Goal: Navigation & Orientation: Find specific page/section

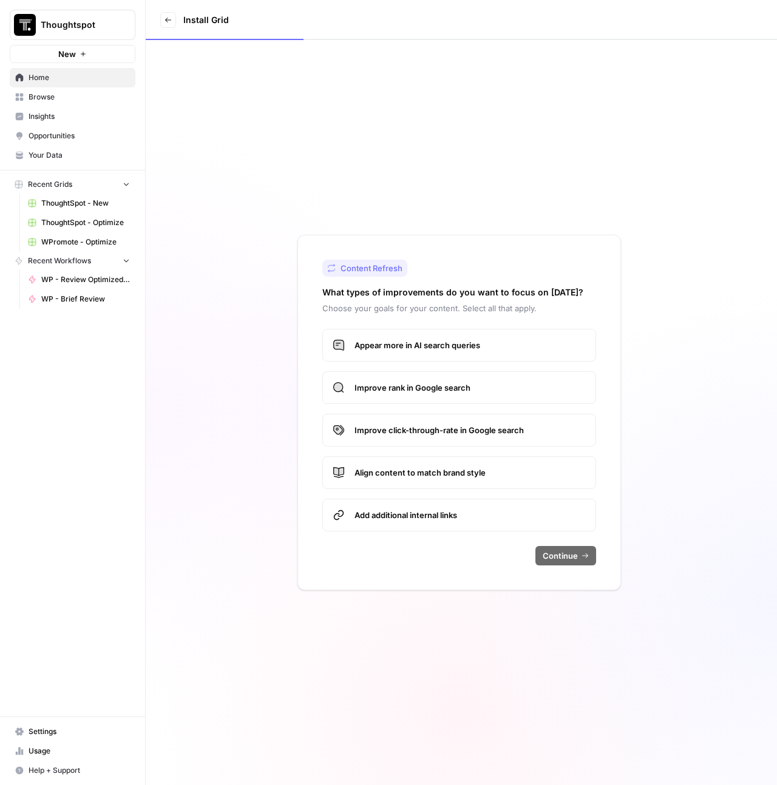
click at [27, 752] on link "Usage" at bounding box center [73, 750] width 126 height 19
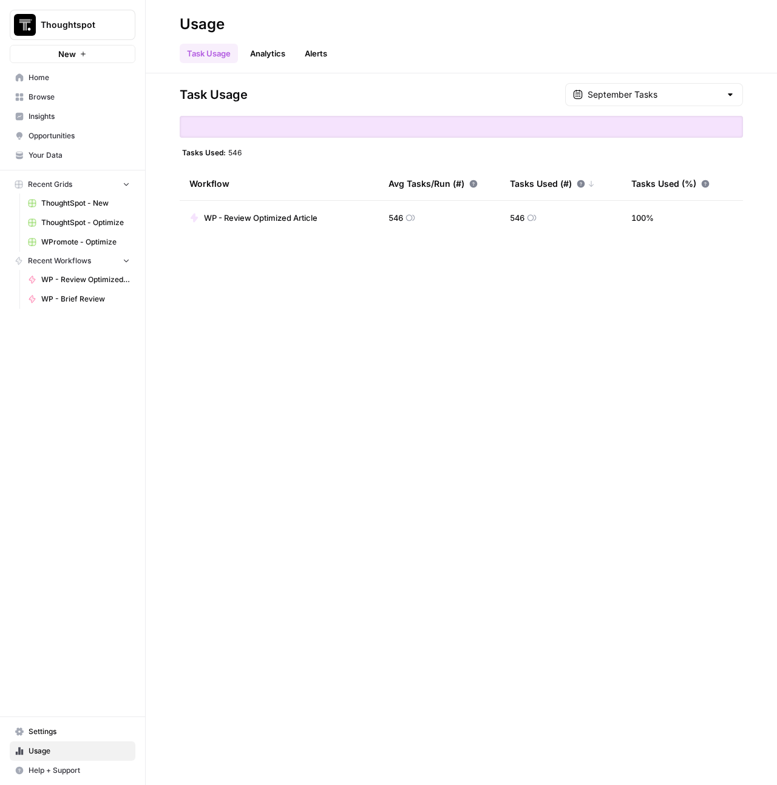
click at [96, 238] on span "WPromote - Optimize" at bounding box center [85, 242] width 89 height 11
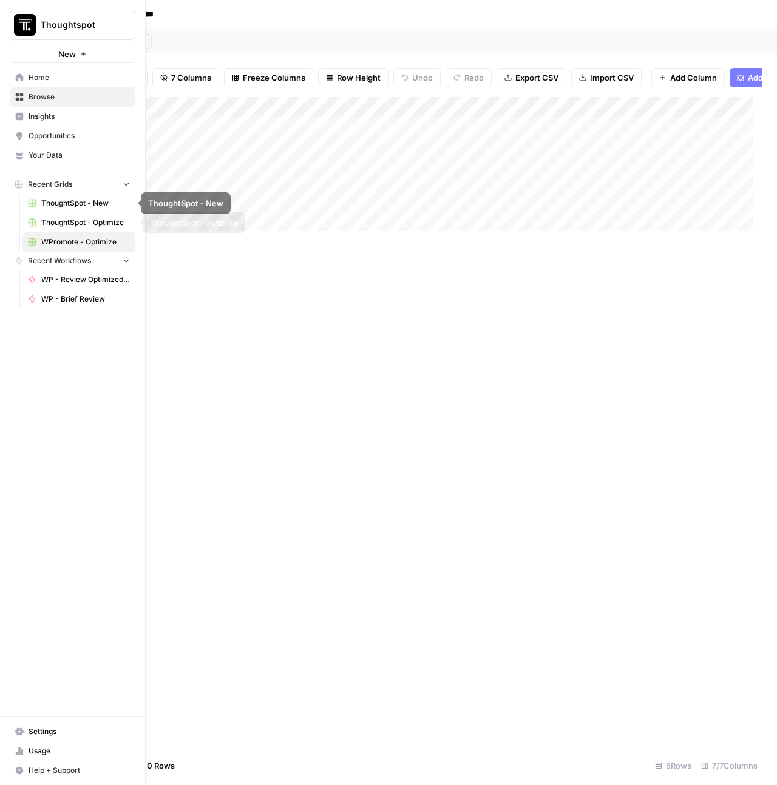
click at [76, 205] on span "ThoughtSpot - New" at bounding box center [85, 203] width 89 height 11
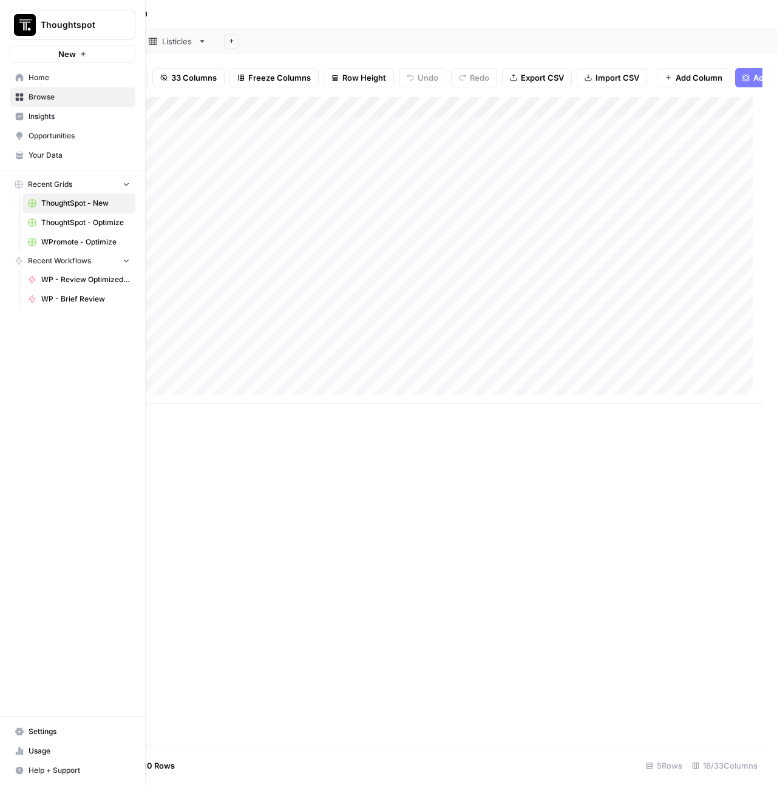
click at [21, 74] on icon at bounding box center [19, 77] width 8 height 8
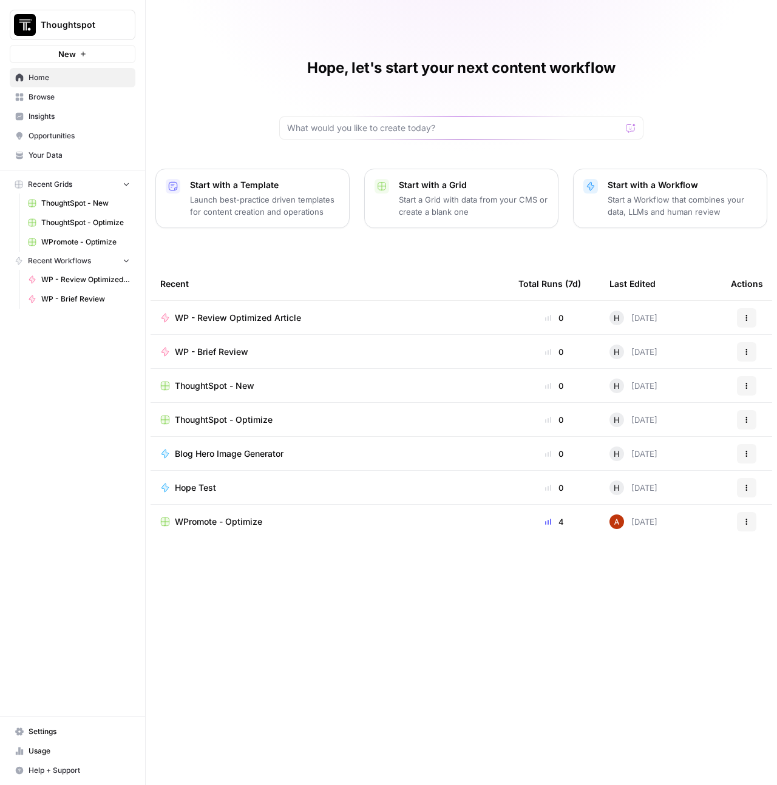
click at [75, 29] on span "Thoughtspot" at bounding box center [77, 25] width 73 height 12
click at [73, 385] on div "Thoughtspot New Home Browse Insights Opportunities Your Data Recent Grids Thoug…" at bounding box center [72, 392] width 145 height 785
click at [113, 19] on span "Thoughtspot" at bounding box center [77, 25] width 73 height 12
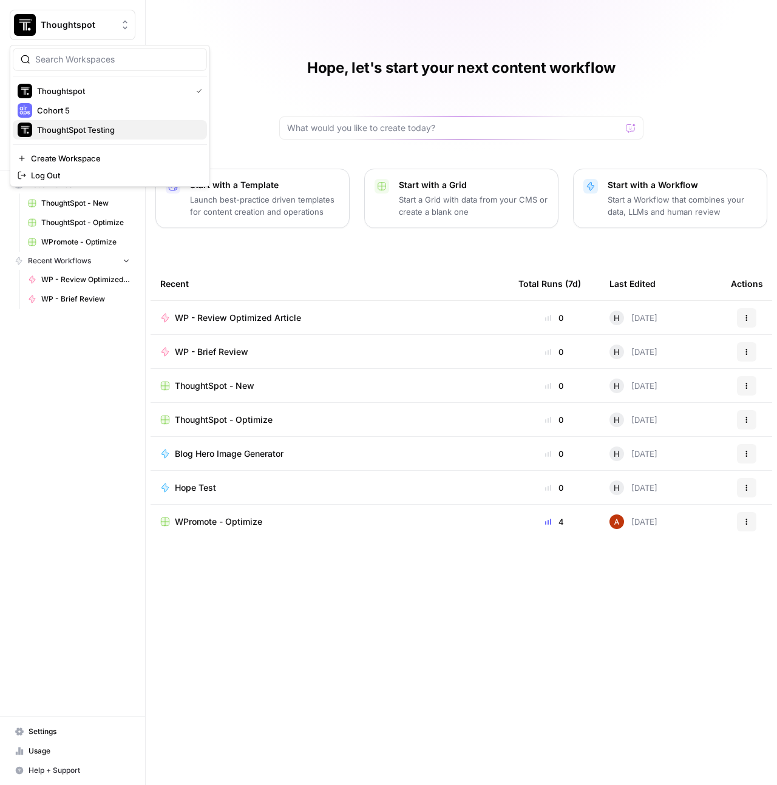
click at [100, 133] on span "ThoughtSpot Testing" at bounding box center [117, 130] width 160 height 12
